Goal: Check status: Check status

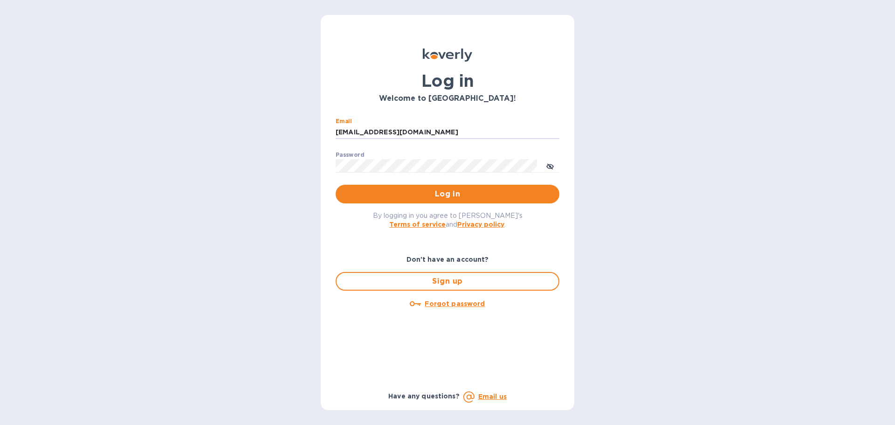
drag, startPoint x: 405, startPoint y: 131, endPoint x: 180, endPoint y: 159, distance: 226.5
click at [125, 137] on div "Log in Welcome to [GEOGRAPHIC_DATA]! Email [EMAIL_ADDRESS][DOMAIN_NAME] ​ Passw…" at bounding box center [447, 212] width 895 height 425
click at [388, 132] on input "ssinger@zet" at bounding box center [448, 132] width 224 height 14
type input "[EMAIL_ADDRESS][DOMAIN_NAME]"
click at [397, 196] on span "Log in" at bounding box center [447, 193] width 209 height 11
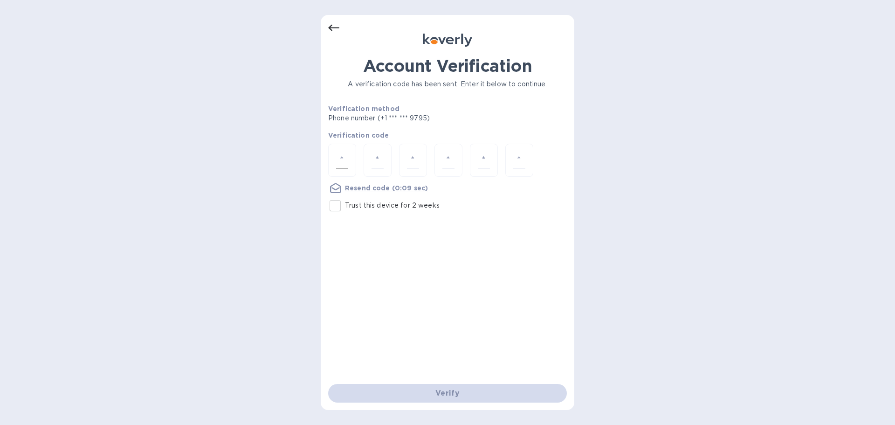
click at [351, 161] on div at bounding box center [342, 160] width 28 height 33
type input "1"
type input "5"
type input "0"
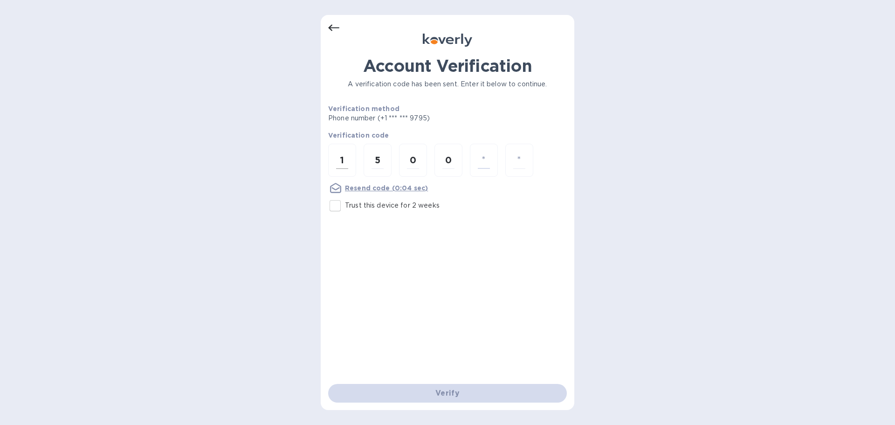
type input "4"
type input "1"
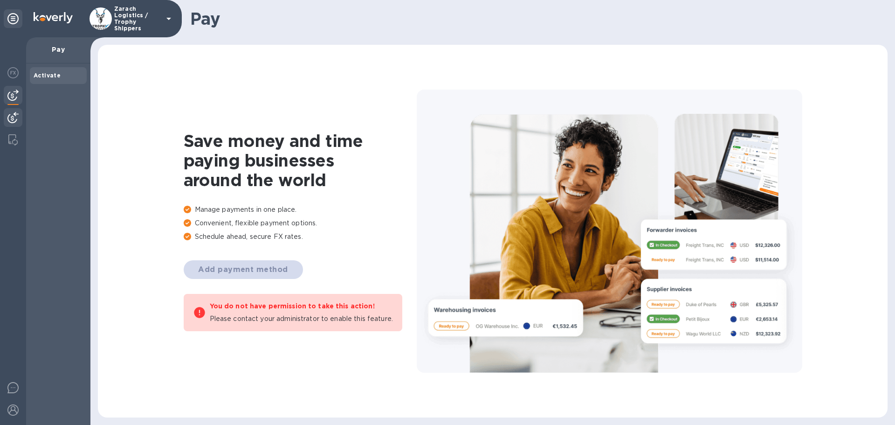
click at [13, 117] on img at bounding box center [12, 117] width 11 height 11
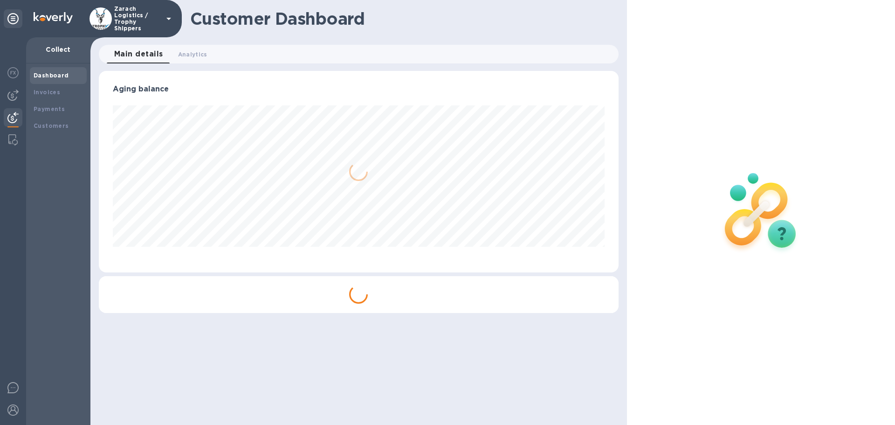
scroll to position [201, 519]
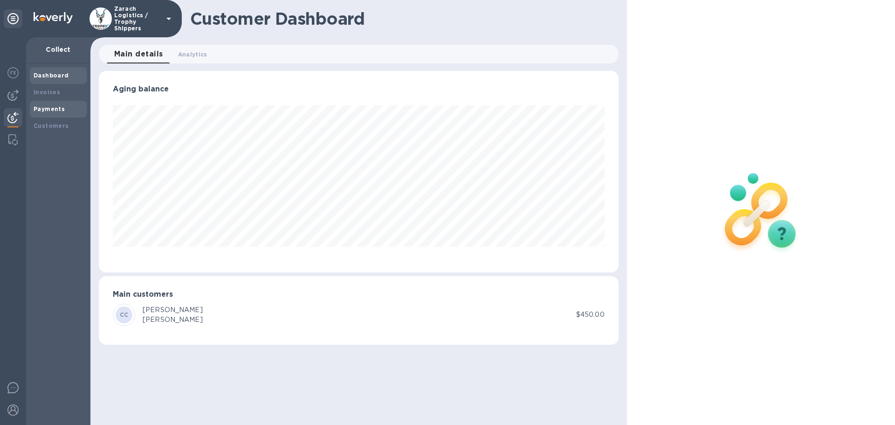
click at [47, 109] on b "Payments" at bounding box center [49, 108] width 31 height 7
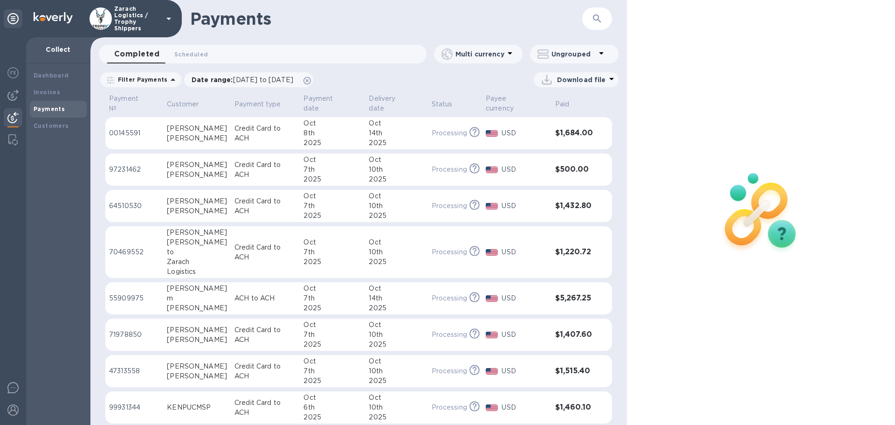
click at [132, 128] on p "00145591" at bounding box center [134, 133] width 50 height 10
